Goal: Download file/media

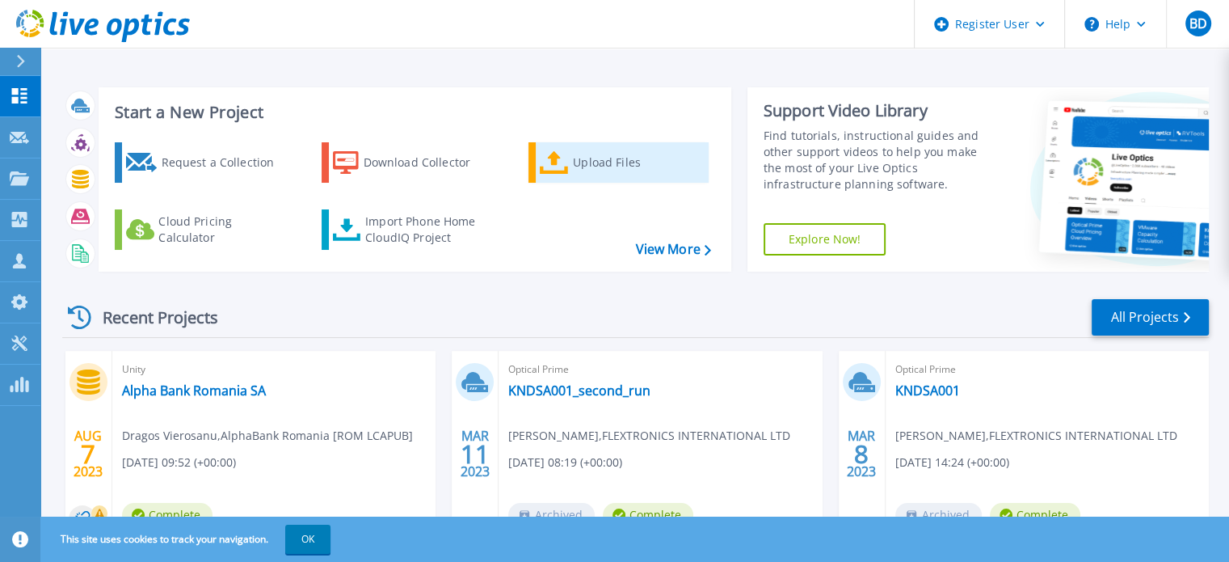
click at [597, 160] on div "Upload Files" at bounding box center [637, 162] width 129 height 32
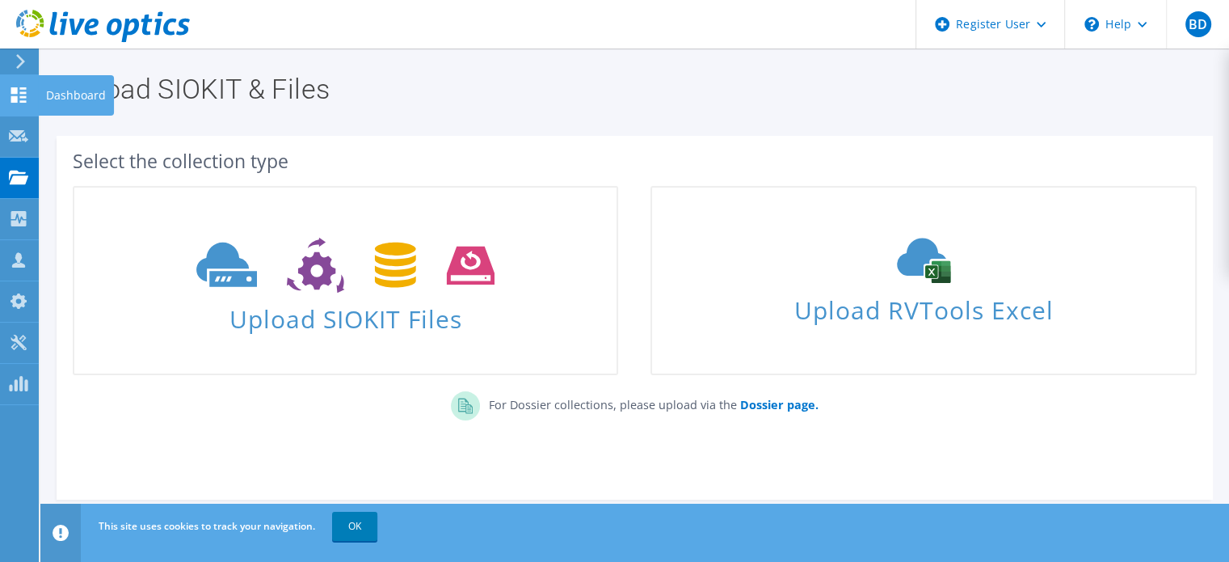
click at [23, 98] on icon at bounding box center [18, 94] width 19 height 15
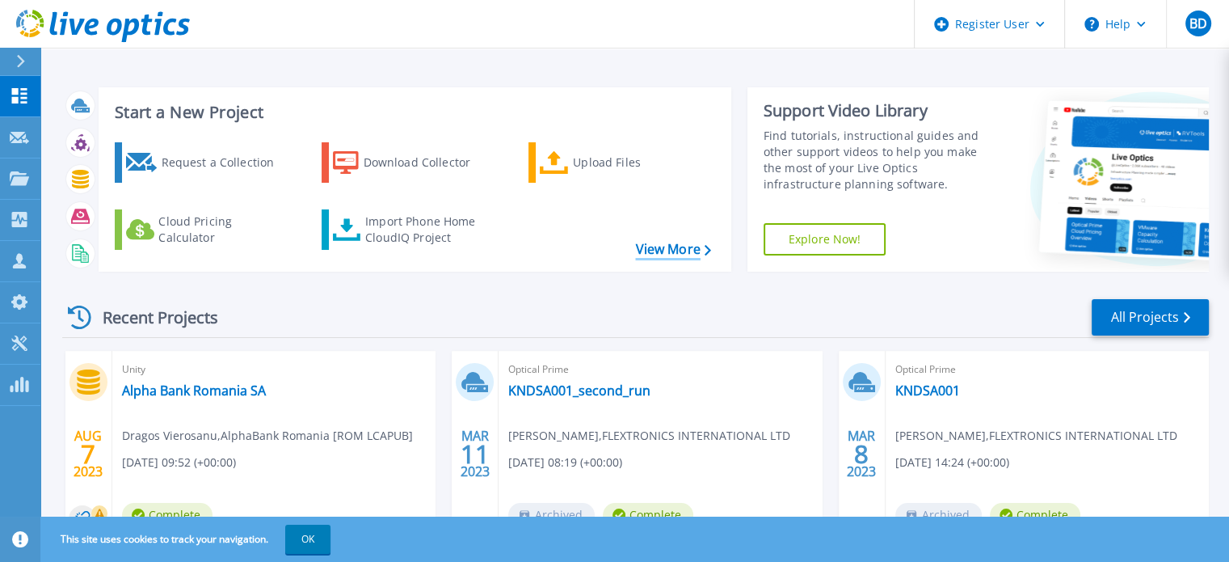
click at [666, 248] on link "View More" at bounding box center [672, 249] width 75 height 15
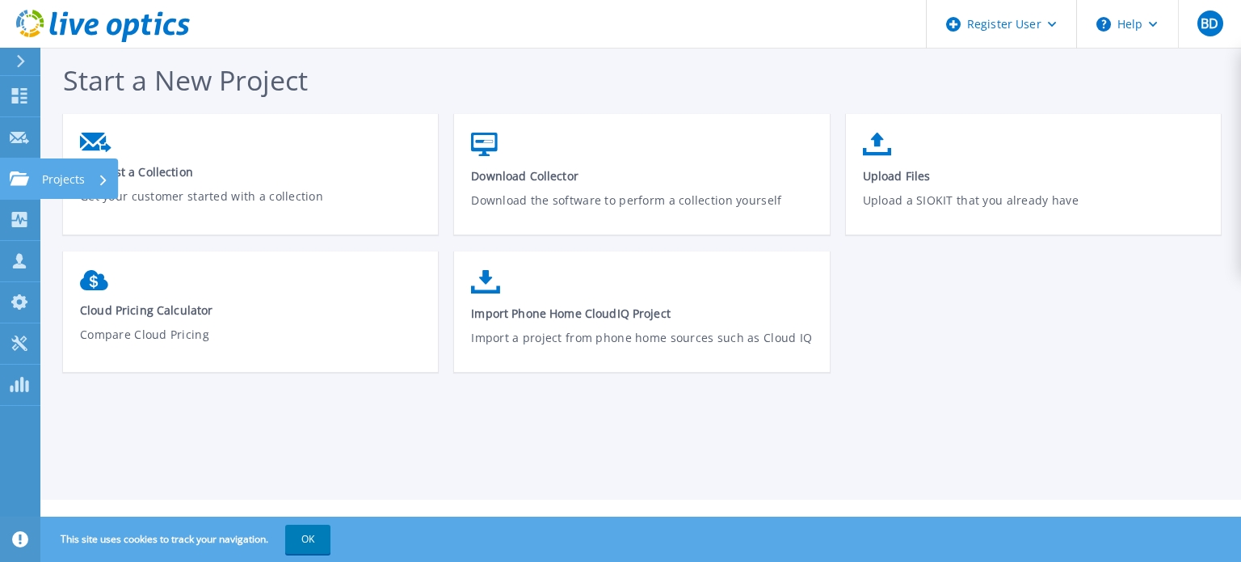
click at [82, 177] on p "Projects" at bounding box center [63, 179] width 43 height 42
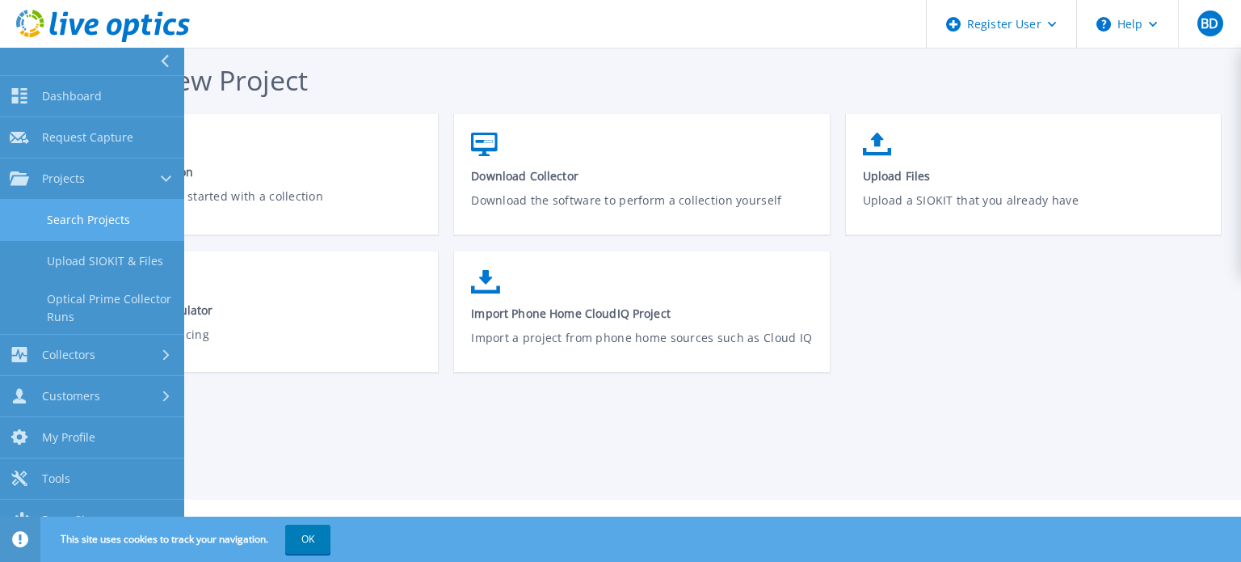
click at [95, 225] on link "Search Projects" at bounding box center [92, 220] width 184 height 41
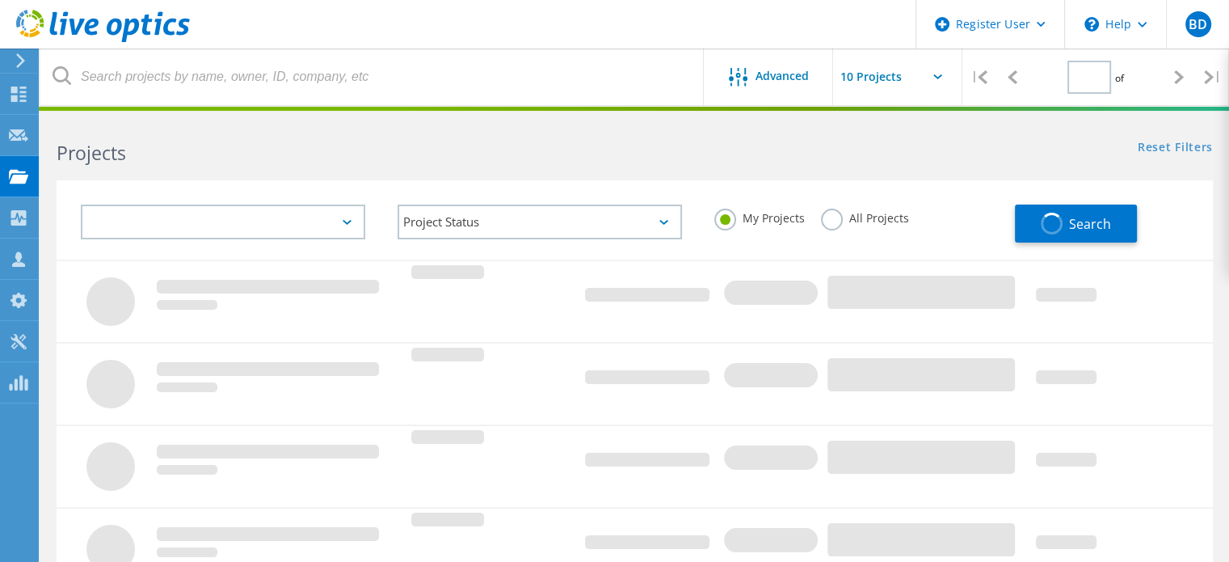
type input "1"
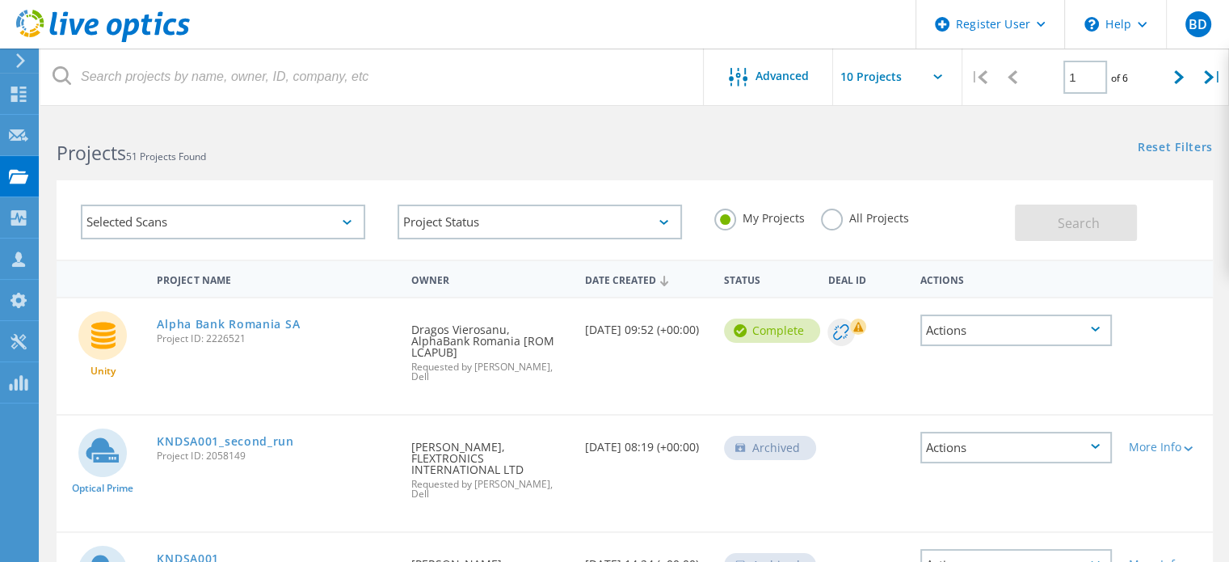
click at [314, 215] on div "Selected Scans" at bounding box center [223, 221] width 284 height 35
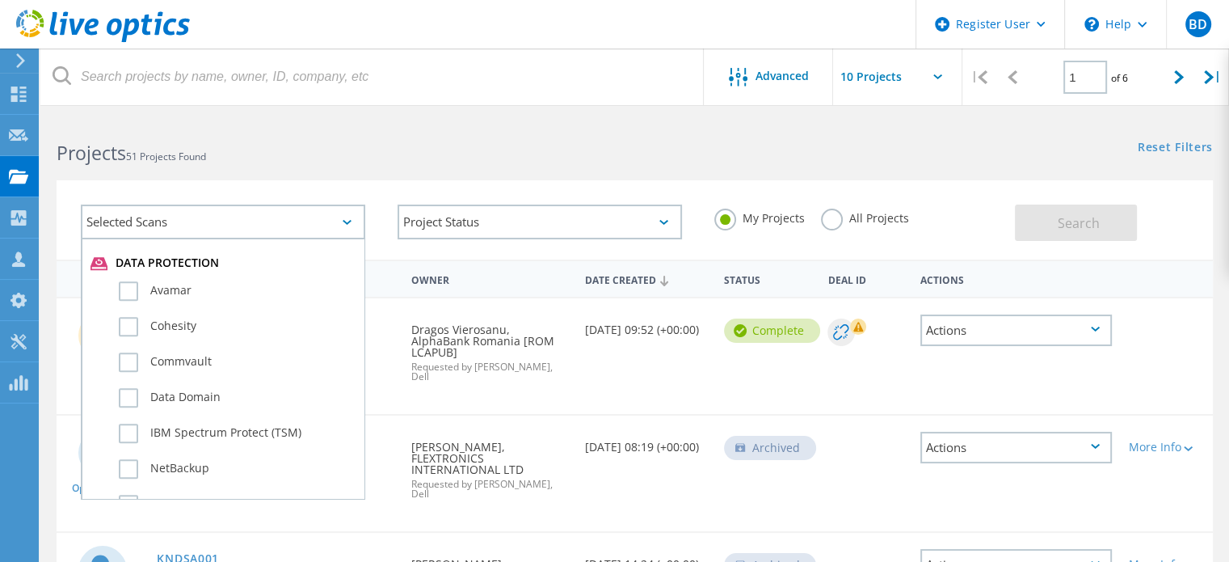
scroll to position [899, 0]
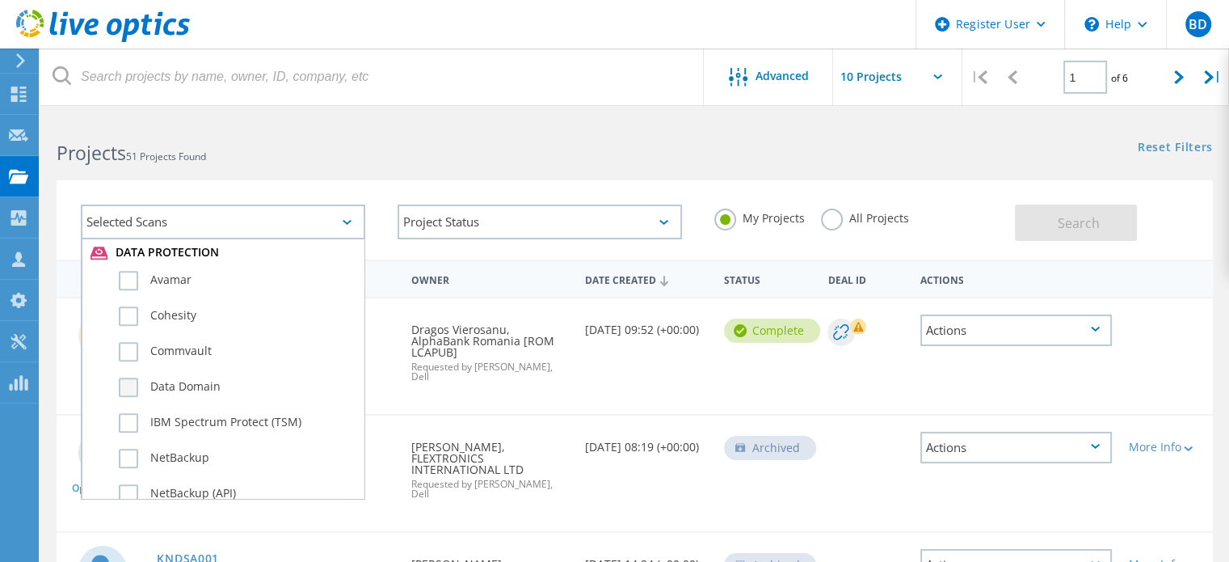
click at [132, 377] on label "Data Domain" at bounding box center [237, 386] width 237 height 19
click at [0, 0] on input "Data Domain" at bounding box center [0, 0] width 0 height 0
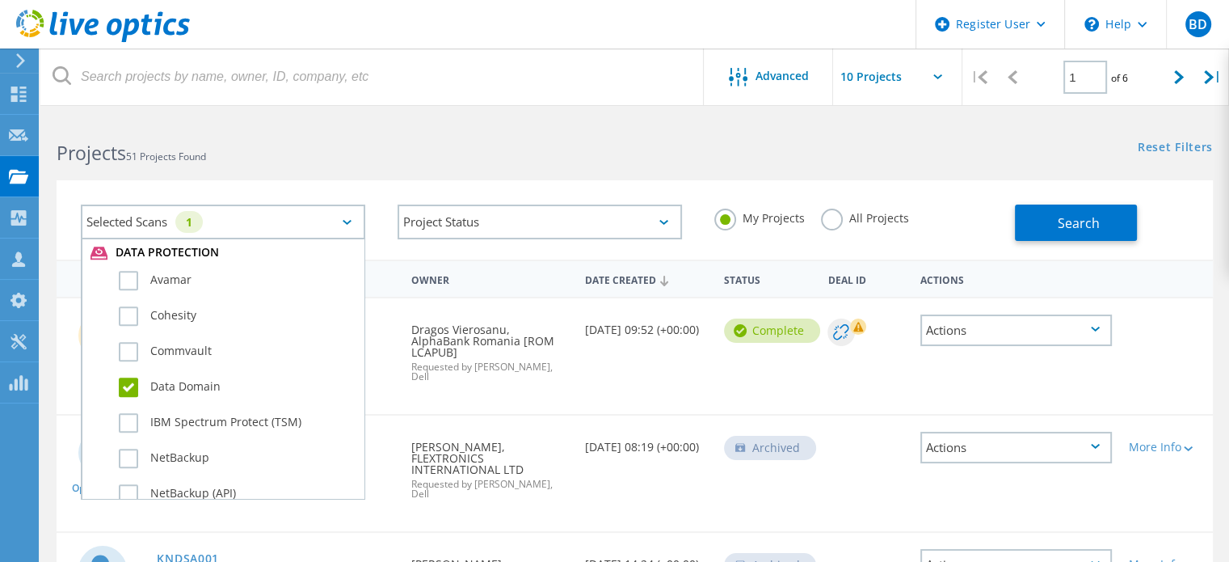
click at [539, 178] on div "Selected Scans 1 Server & Cloud Optical Prime AWS Azure Nutanix RVTools Kuberne…" at bounding box center [634, 209] width 1189 height 99
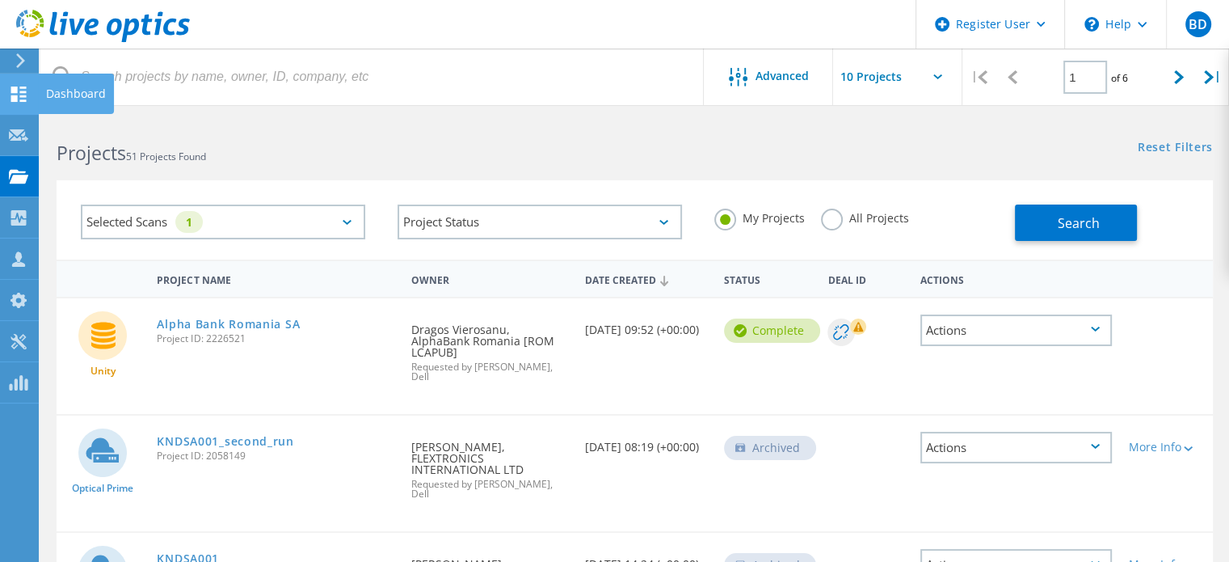
click at [11, 98] on use at bounding box center [18, 93] width 15 height 15
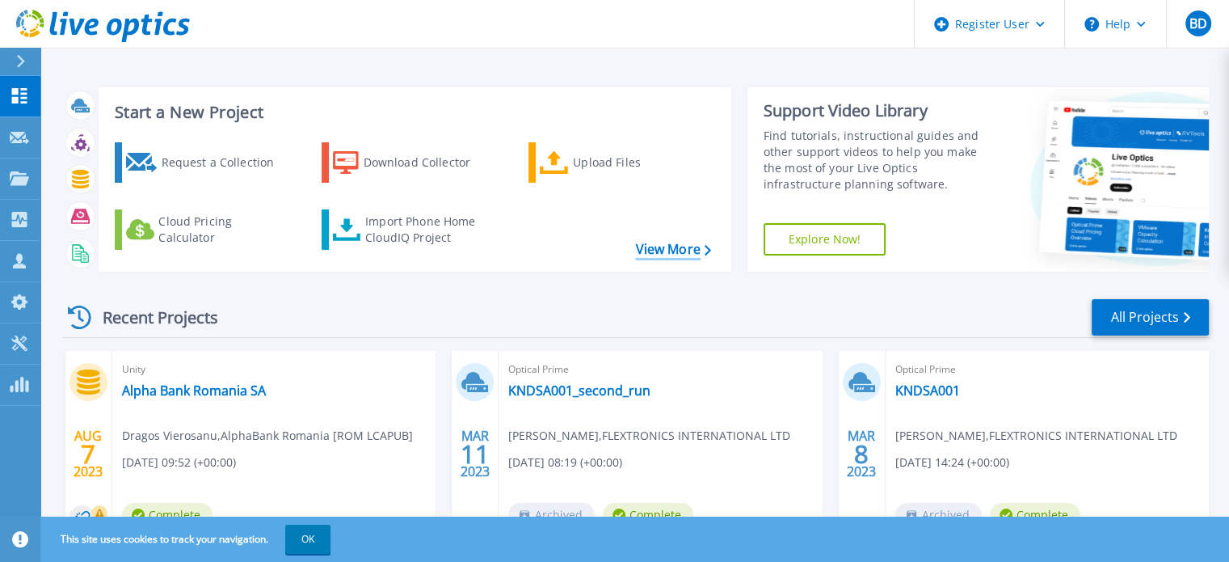
click at [708, 251] on icon at bounding box center [708, 250] width 6 height 11
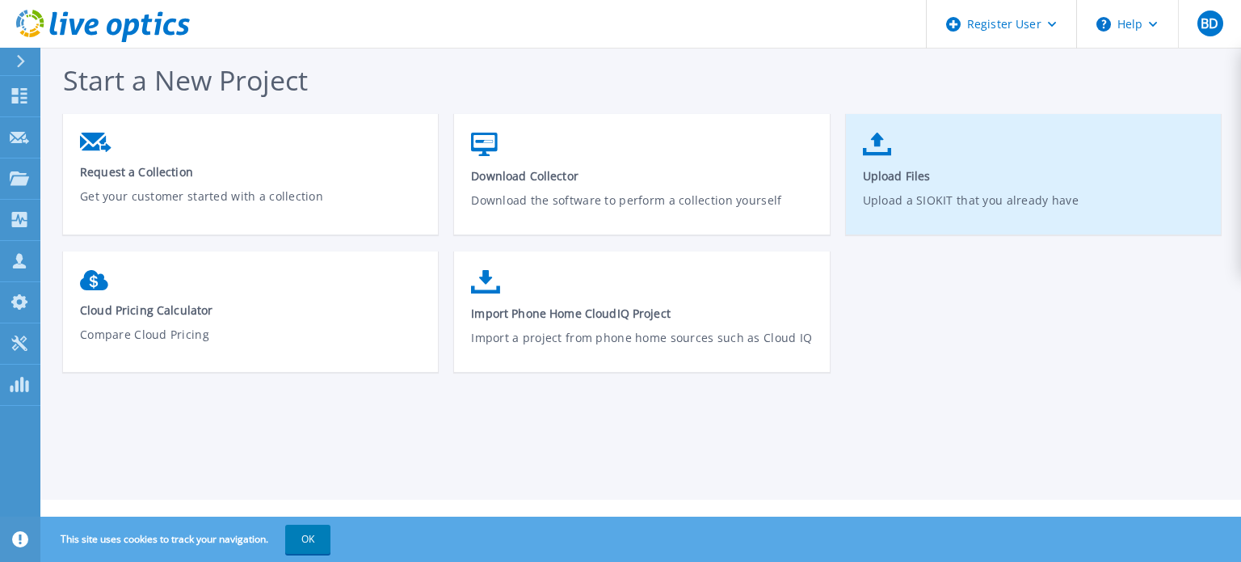
click at [889, 171] on span "Upload Files" at bounding box center [1034, 175] width 342 height 15
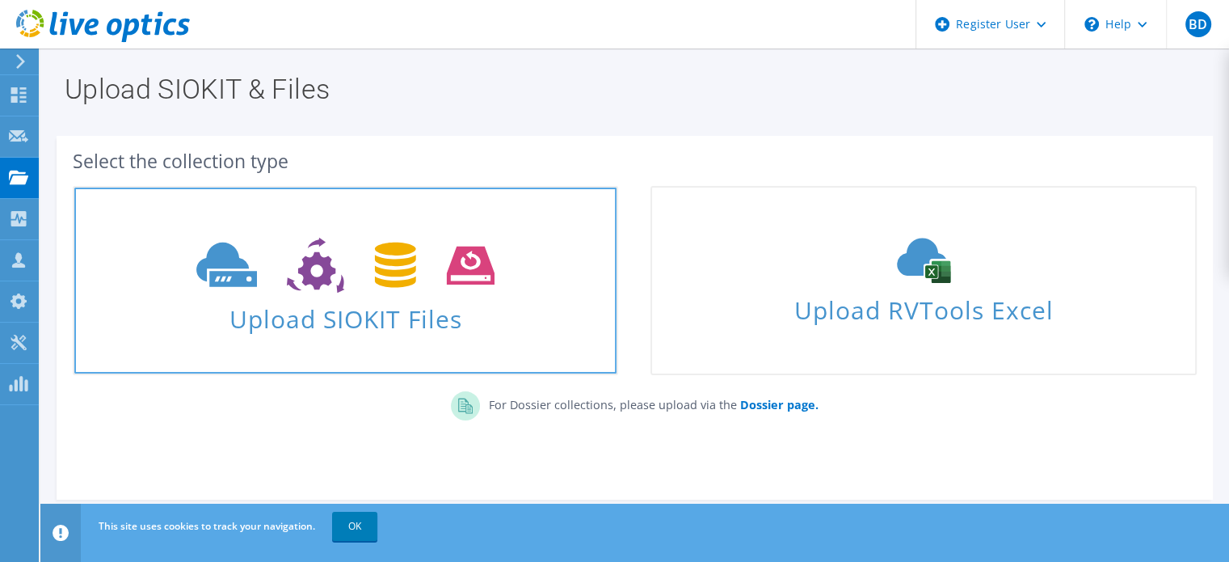
click at [430, 280] on icon at bounding box center [345, 266] width 298 height 56
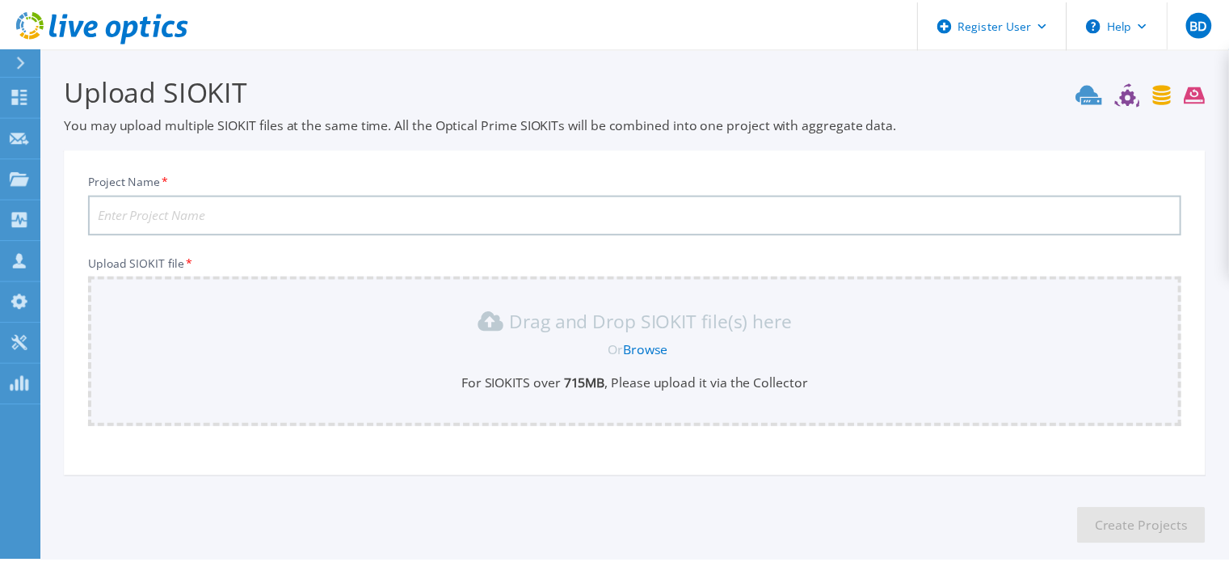
scroll to position [81, 0]
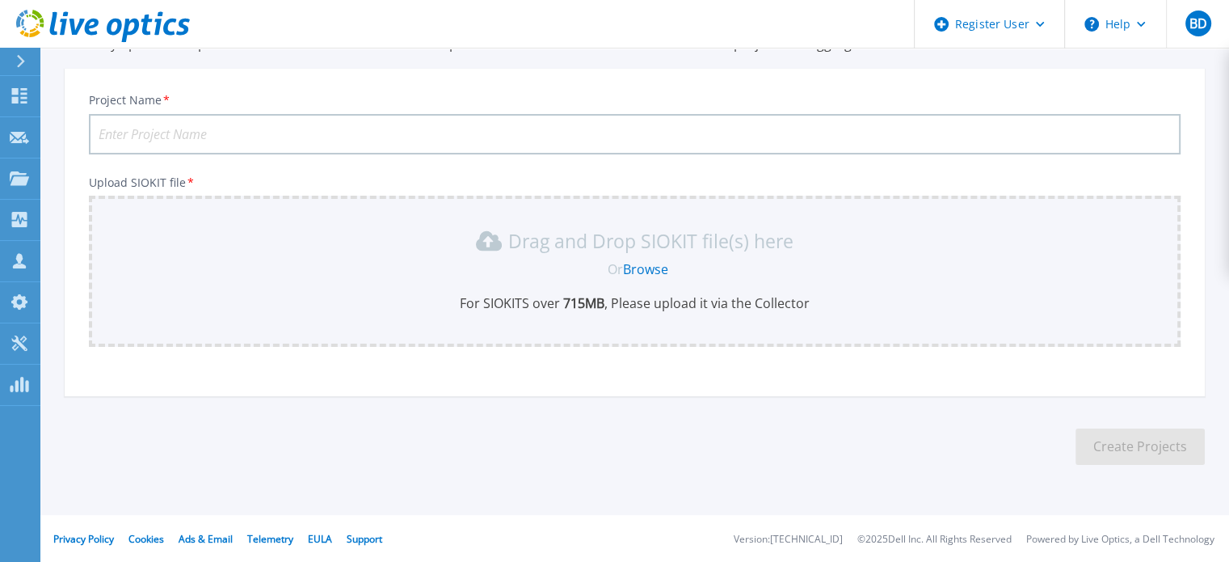
click at [654, 267] on link "Browse" at bounding box center [645, 269] width 45 height 18
click at [415, 131] on input "Project Name *" at bounding box center [635, 134] width 1092 height 40
type input "DD"
click at [501, 412] on section "Upload SIOKIT You may upload multiple SIOKIT files at the same time. All the Op…" at bounding box center [634, 234] width 1189 height 534
click at [635, 260] on link "Browse" at bounding box center [645, 269] width 45 height 18
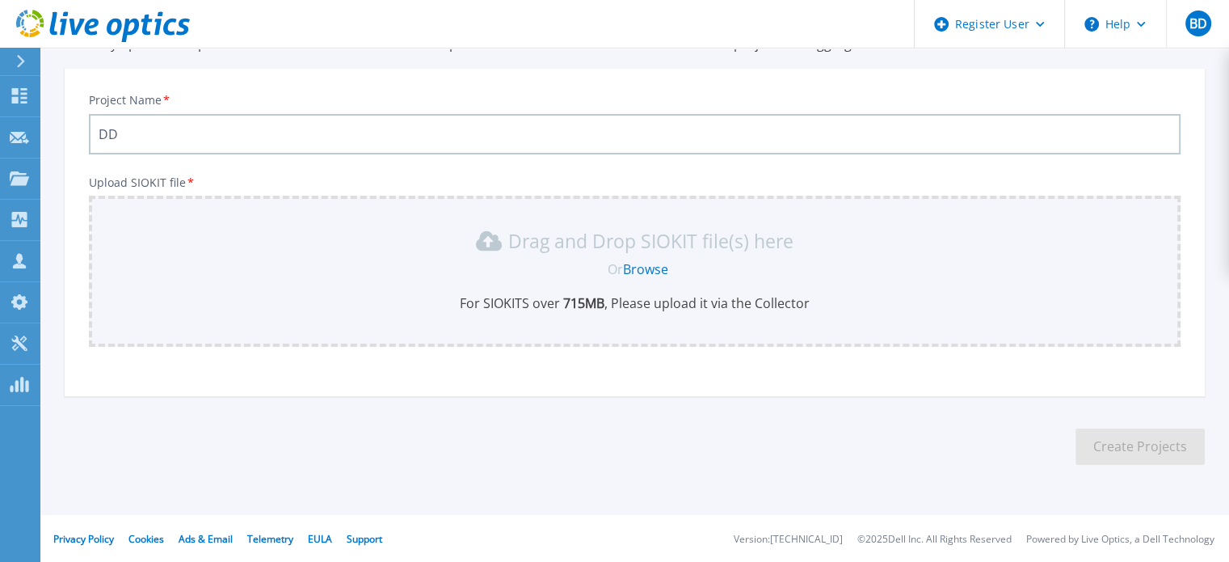
scroll to position [0, 0]
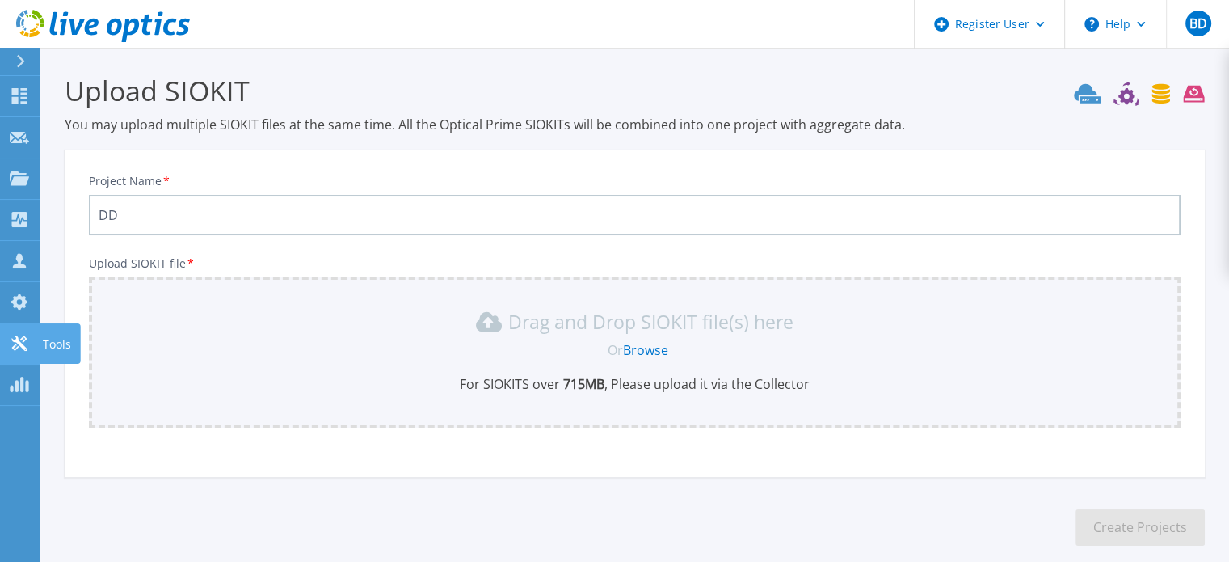
click at [18, 345] on icon at bounding box center [19, 342] width 19 height 15
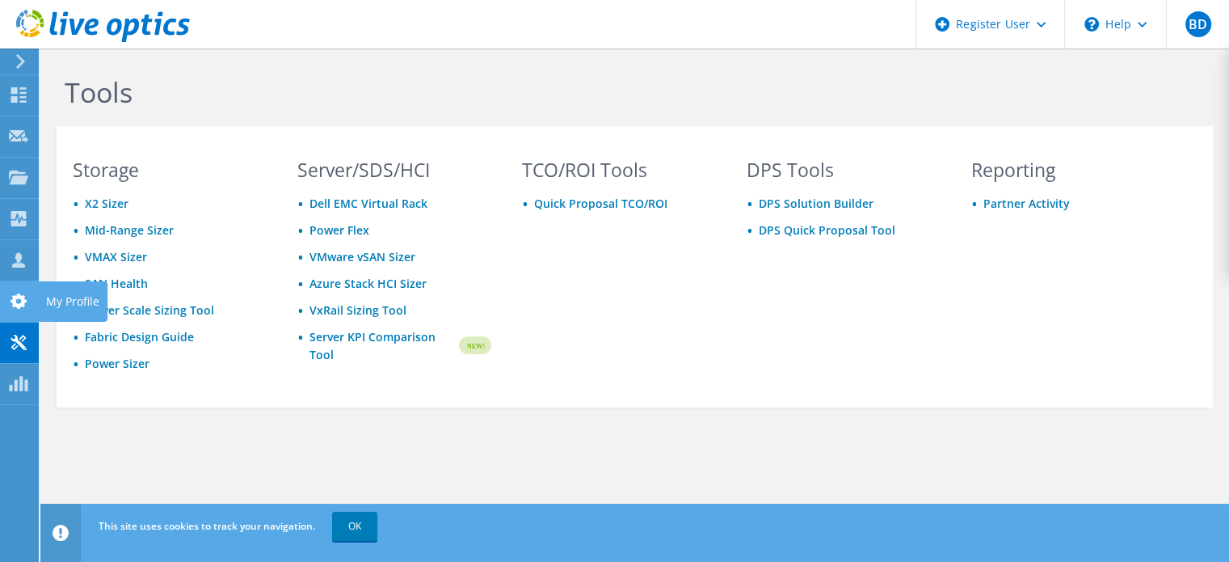
click at [19, 301] on icon at bounding box center [18, 300] width 19 height 15
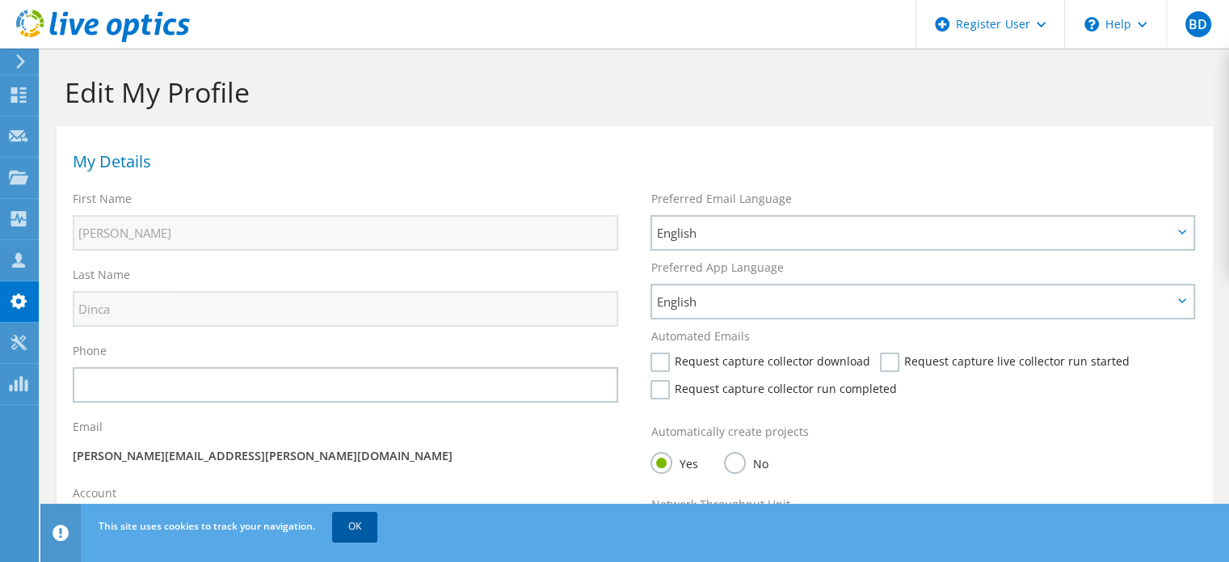
click at [360, 523] on link "OK" at bounding box center [354, 526] width 45 height 29
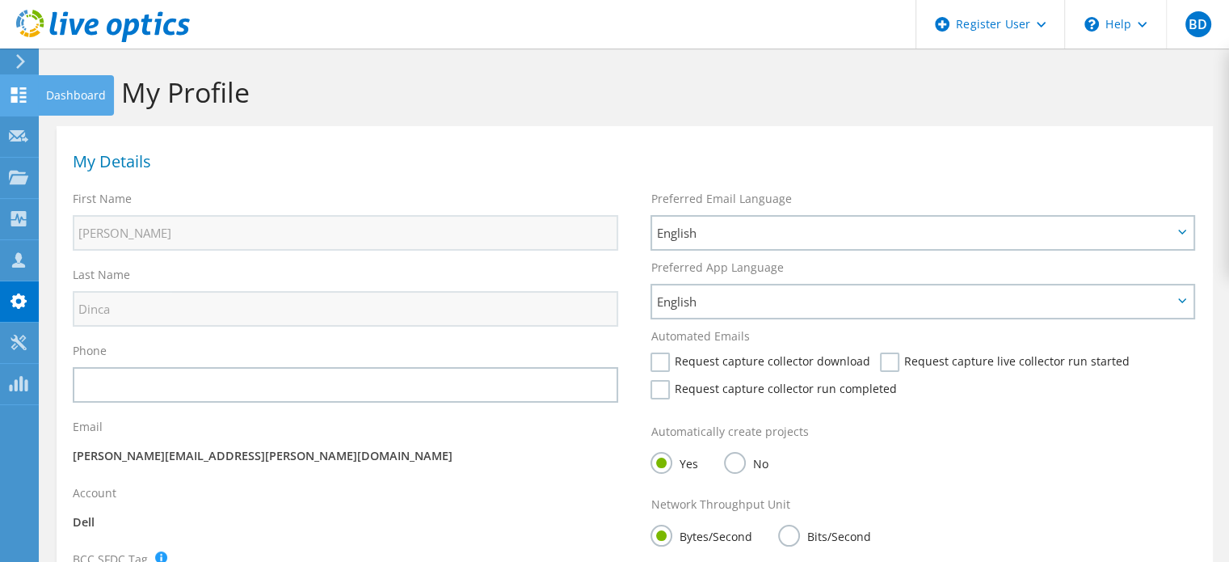
click at [10, 104] on div at bounding box center [18, 97] width 19 height 18
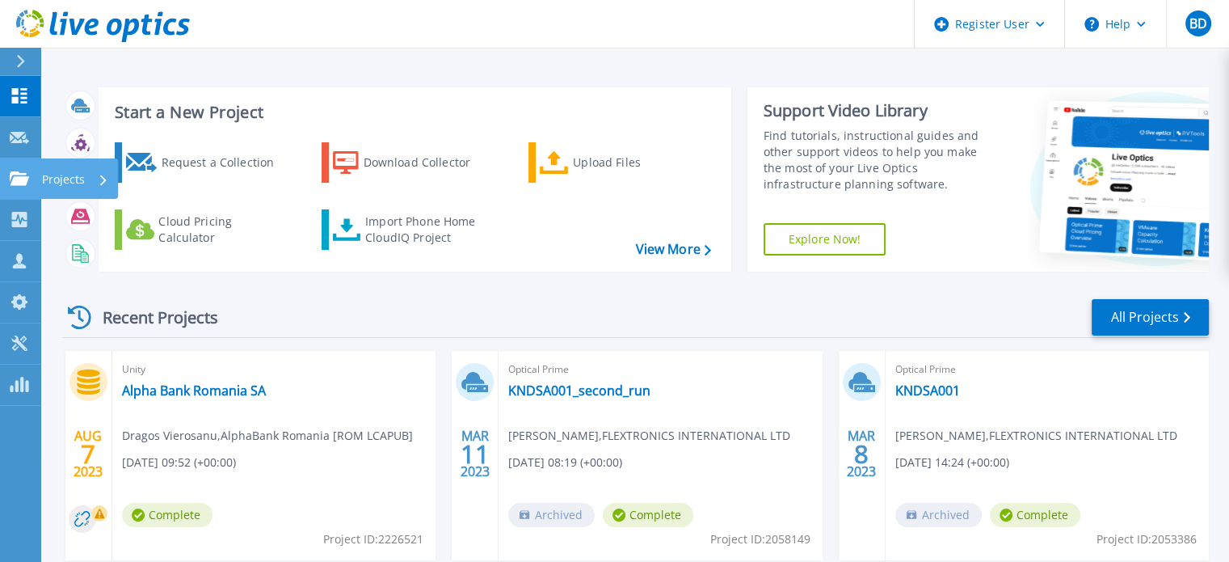
click at [48, 177] on p "Projects" at bounding box center [63, 179] width 43 height 42
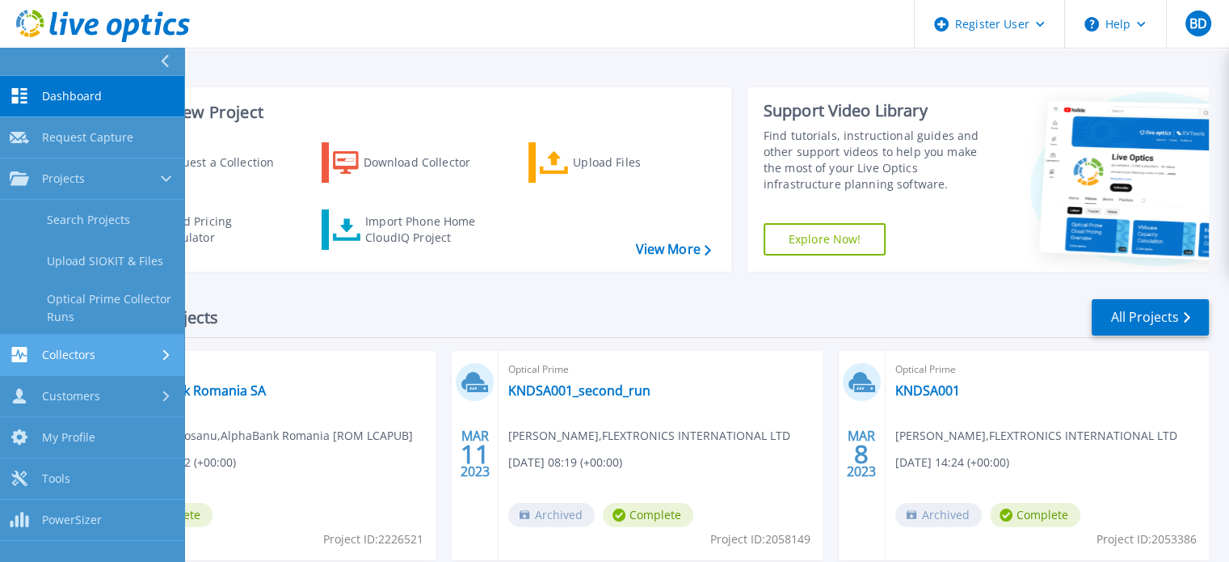
click at [89, 347] on span "Collectors" at bounding box center [68, 354] width 53 height 15
click at [103, 348] on link "Data Domain Local Summary" at bounding box center [92, 349] width 184 height 52
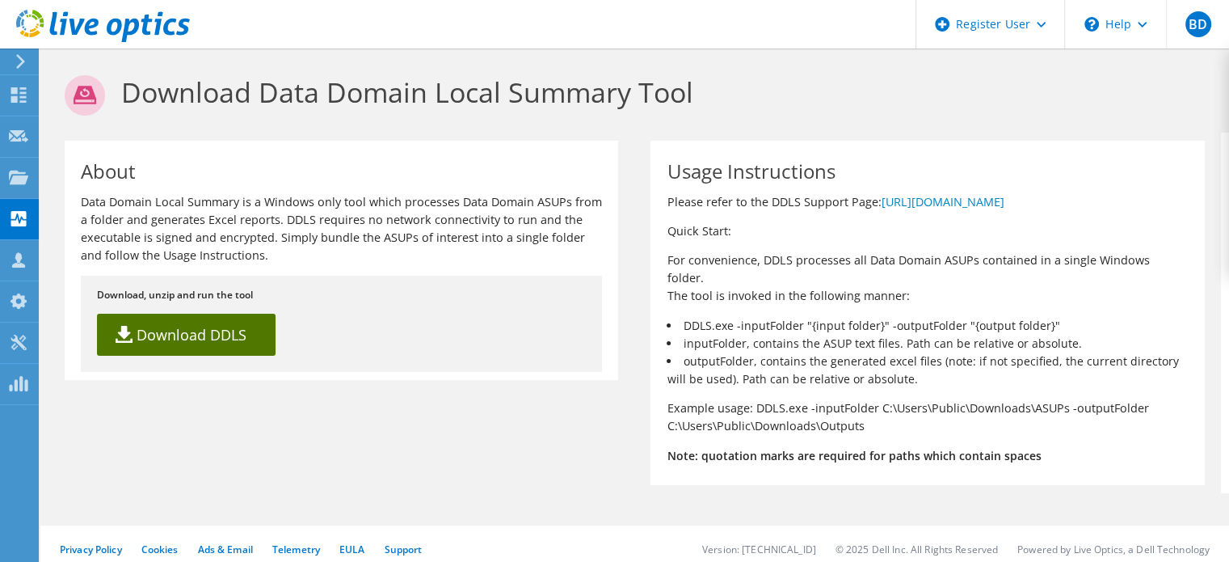
click at [189, 325] on link "Download DDLS" at bounding box center [186, 335] width 179 height 42
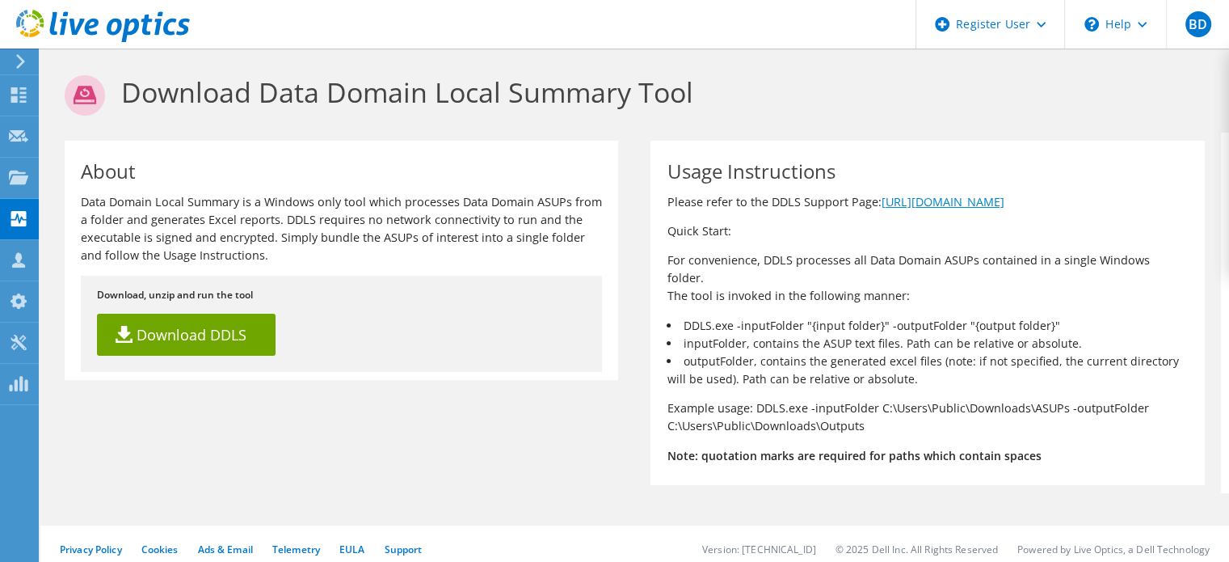
click at [958, 200] on link "https://www.dell.com/support/kbdoc/000228774" at bounding box center [942, 201] width 123 height 15
click at [514, 471] on div "About Data Domain Local Summary is a Windows only tool which processes Data Dom…" at bounding box center [634, 313] width 1173 height 360
click at [831, 294] on div "Usage Instructions Please refer to the DDLS Support Page: [URL][DOMAIN_NAME] Qu…" at bounding box center [928, 313] width 554 height 344
click at [19, 95] on icon at bounding box center [18, 94] width 19 height 15
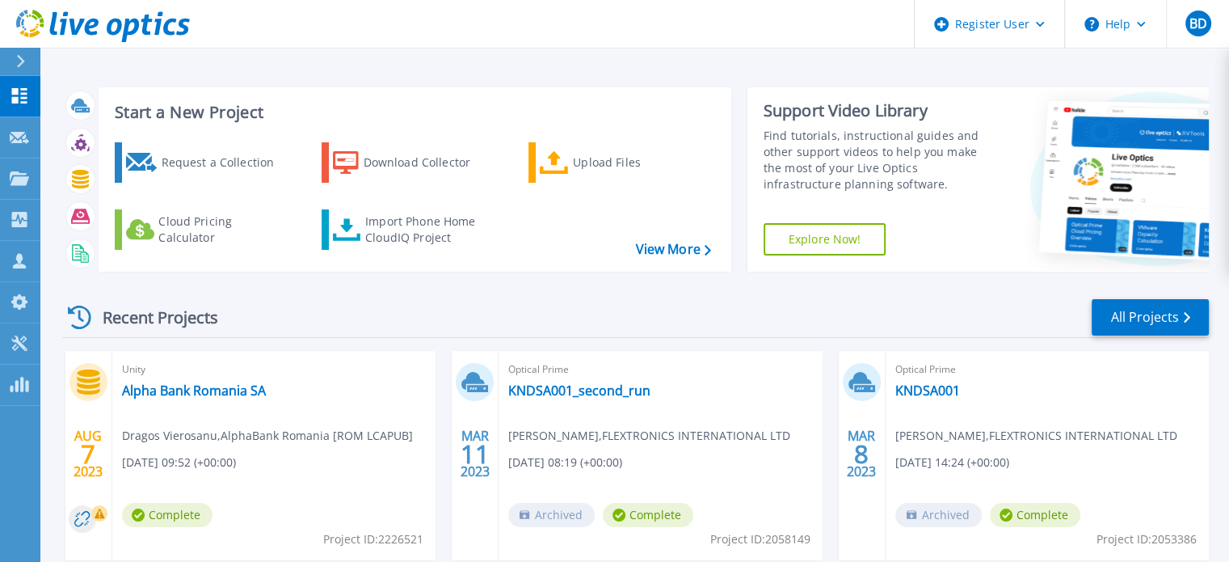
scroll to position [2, 0]
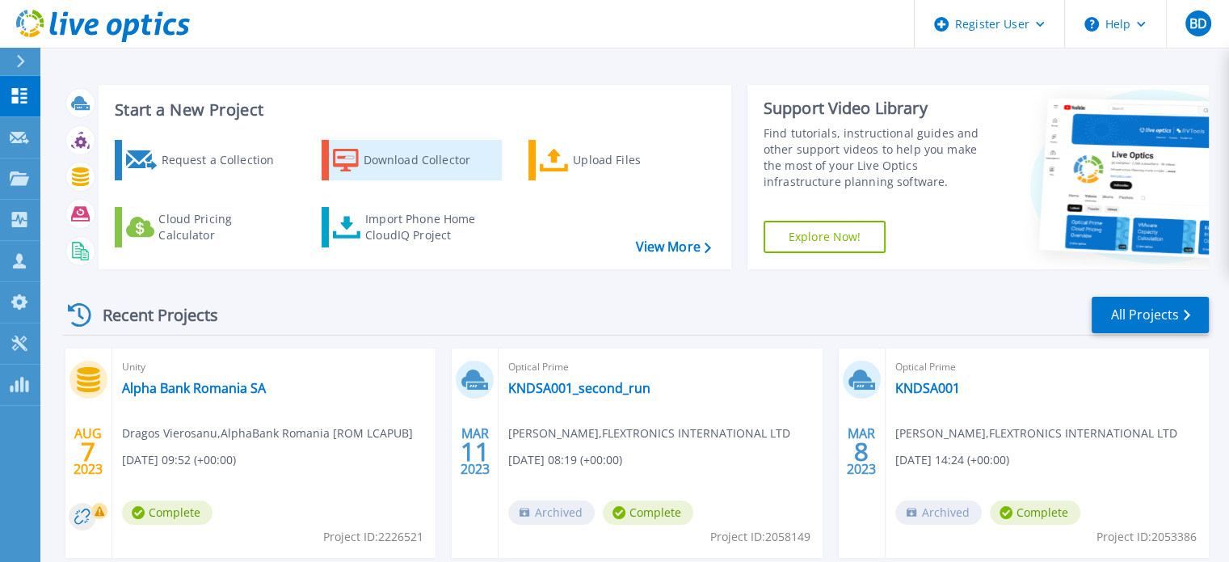
click at [377, 162] on div "Download Collector" at bounding box center [428, 160] width 129 height 32
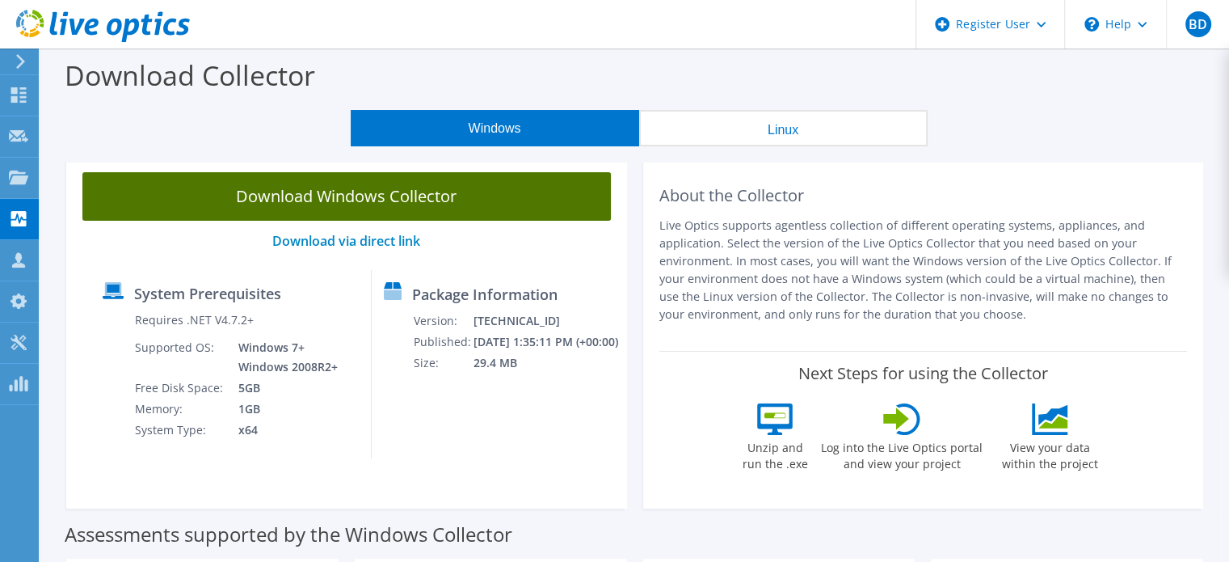
click at [372, 196] on link "Download Windows Collector" at bounding box center [346, 196] width 529 height 48
